Goal: Find specific page/section: Find specific page/section

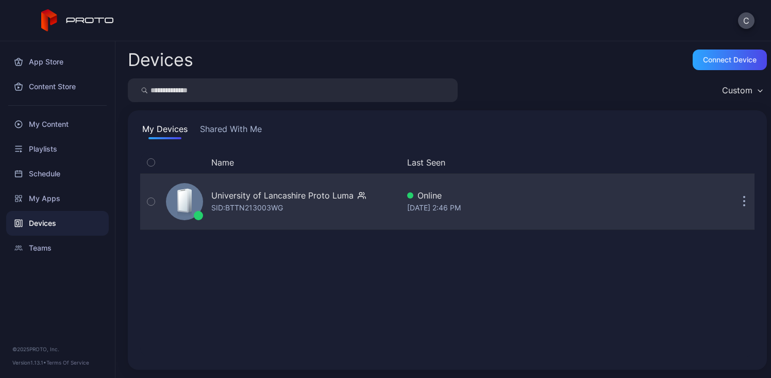
click at [275, 181] on div "University of Lancashire Proto [PERSON_NAME]: BTTN213003WG" at bounding box center [280, 202] width 237 height 52
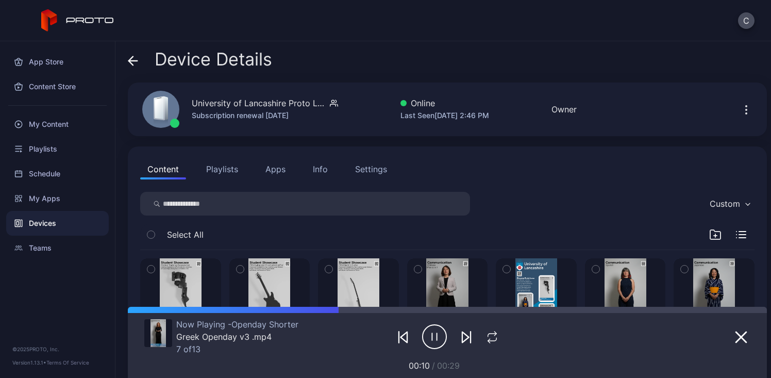
click at [364, 164] on div "Settings" at bounding box center [371, 169] width 32 height 12
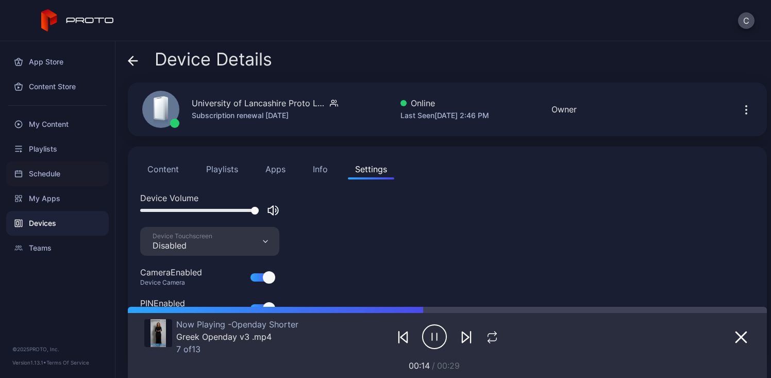
click at [52, 163] on div "Schedule" at bounding box center [57, 173] width 103 height 25
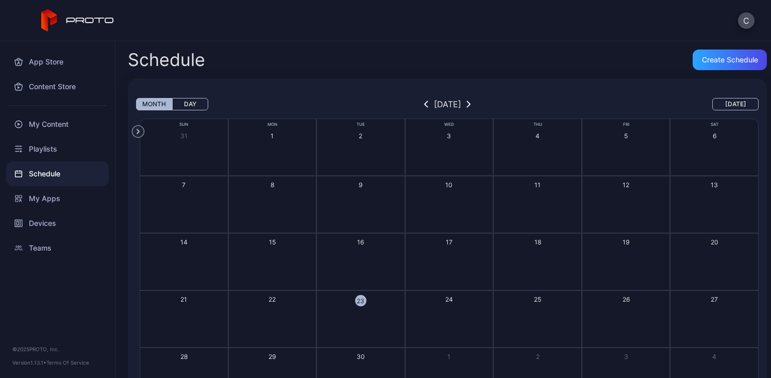
click at [49, 109] on div at bounding box center [57, 105] width 115 height 13
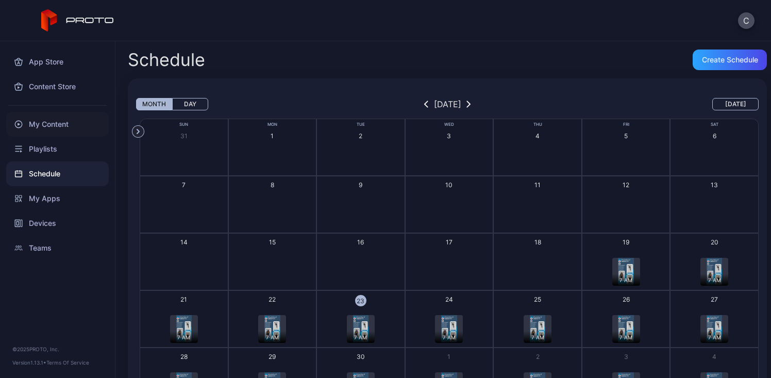
click at [59, 128] on div "My Content" at bounding box center [57, 124] width 103 height 25
